Goal: Task Accomplishment & Management: Use online tool/utility

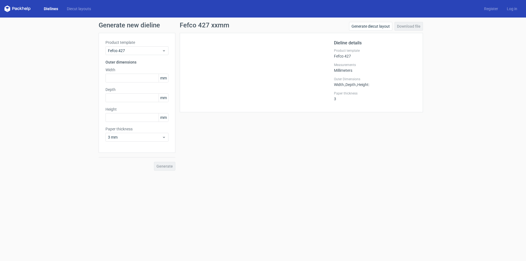
click at [55, 10] on link "Dielines" at bounding box center [50, 8] width 23 height 5
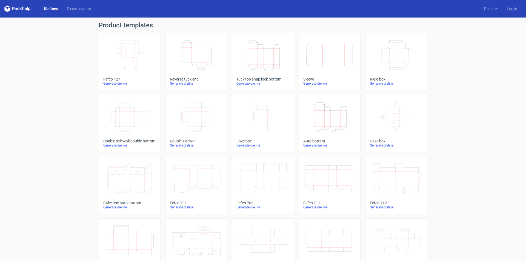
click at [268, 76] on link "Height Depth Width Tuck top snap lock bottom Generate dieline" at bounding box center [263, 62] width 62 height 58
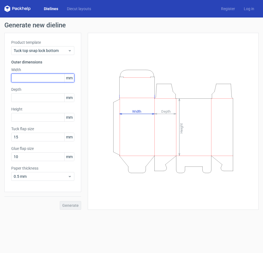
click at [23, 78] on input "text" at bounding box center [42, 78] width 63 height 9
type input "130"
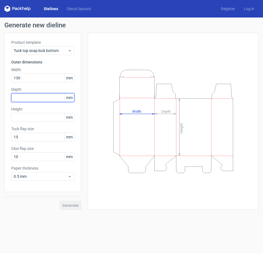
click at [37, 98] on input "text" at bounding box center [42, 97] width 63 height 9
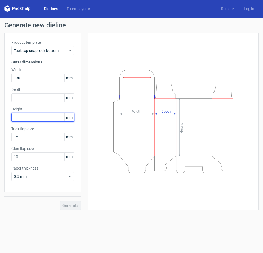
click at [26, 119] on input "text" at bounding box center [42, 117] width 63 height 9
type input "40"
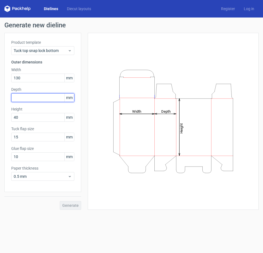
click at [31, 97] on input "text" at bounding box center [42, 97] width 63 height 9
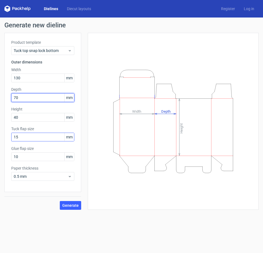
type input "70"
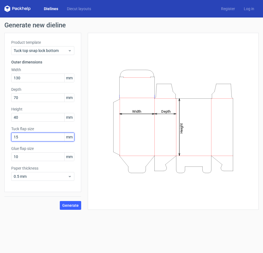
drag, startPoint x: 13, startPoint y: 138, endPoint x: 5, endPoint y: 136, distance: 8.4
click at [2, 138] on div "Generate new dieline Product template Tuck top snap lock bottom Outer dimension…" at bounding box center [131, 116] width 263 height 197
type input "20"
click at [70, 205] on span "Generate" at bounding box center [70, 206] width 16 height 4
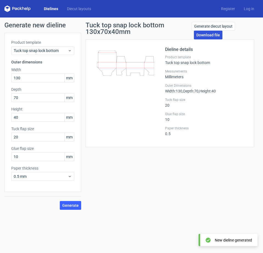
click at [211, 35] on link "Download file" at bounding box center [208, 35] width 28 height 9
